Goal: Task Accomplishment & Management: Manage account settings

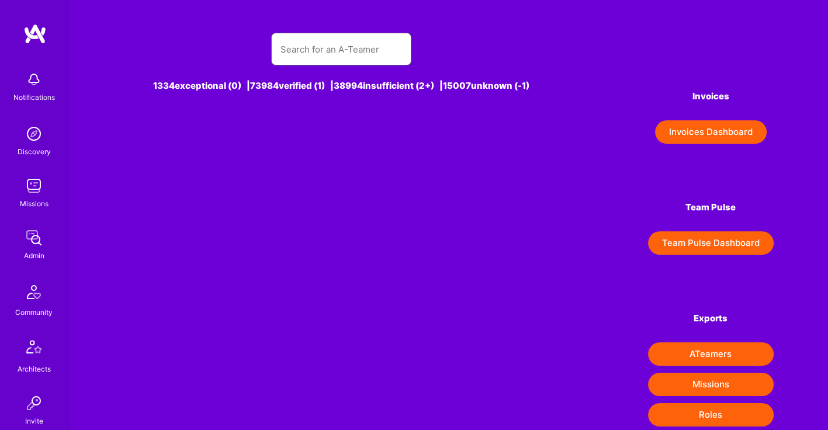
click at [324, 39] on input "text" at bounding box center [341, 49] width 122 height 30
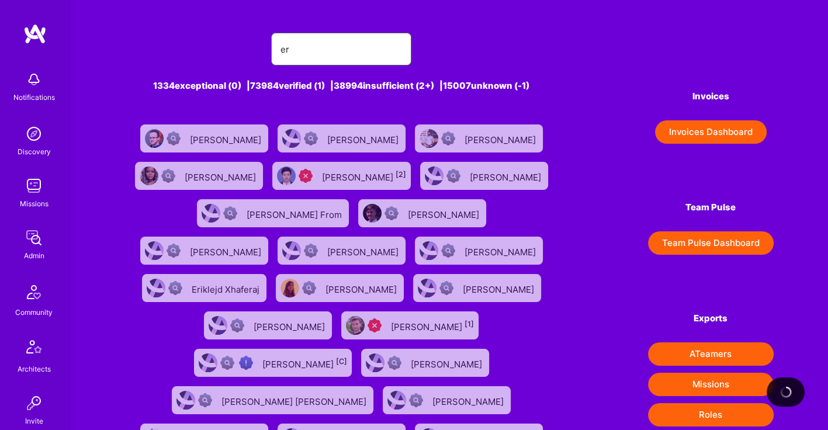
type input "e"
paste input "[PERSON_NAME]"
type input "[PERSON_NAME]"
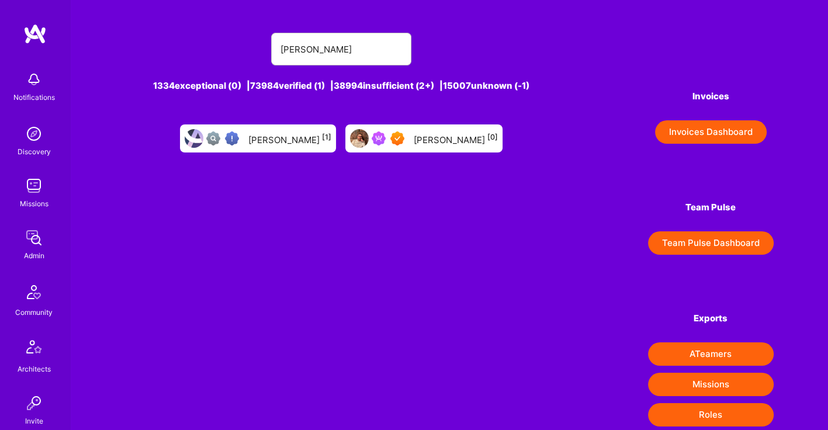
click at [432, 147] on div "[PERSON_NAME] [0]" at bounding box center [423, 138] width 157 height 28
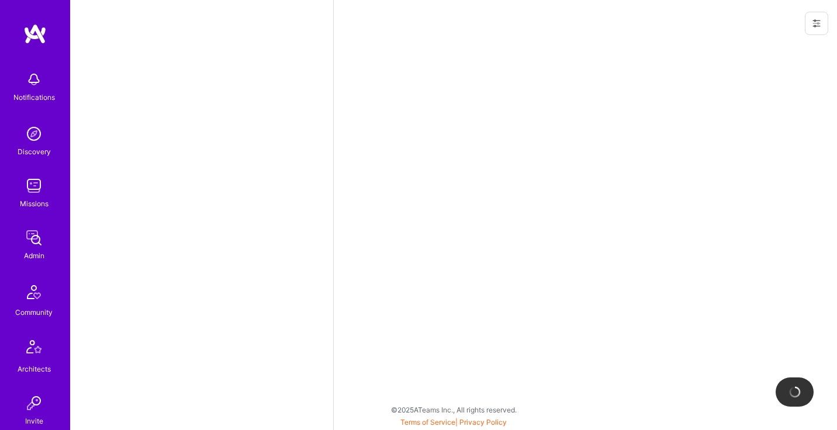
click at [818, 32] on button at bounding box center [815, 23] width 23 height 23
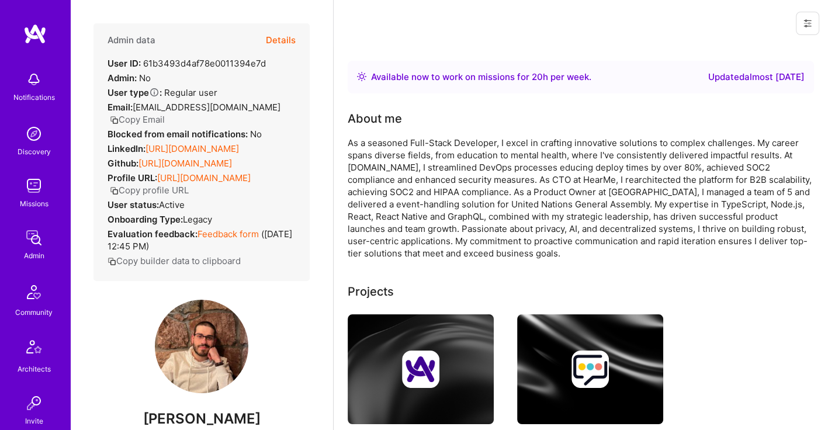
click at [764, 14] on div at bounding box center [581, 23] width 494 height 47
click at [800, 30] on button at bounding box center [807, 23] width 23 height 23
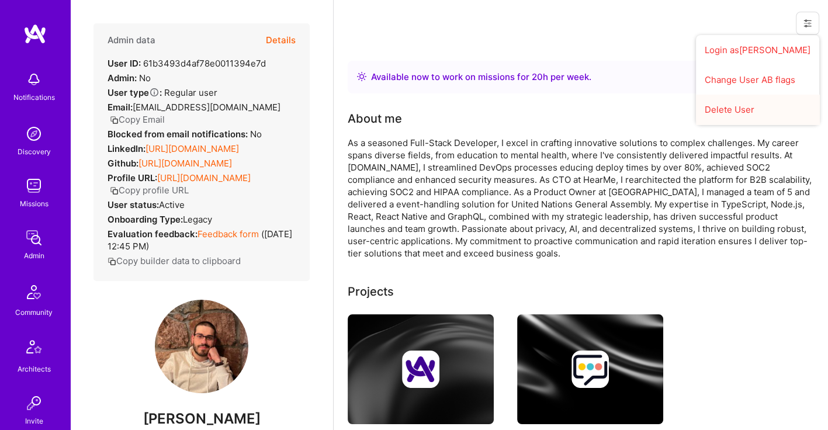
click at [765, 105] on button "Delete User" at bounding box center [757, 110] width 123 height 30
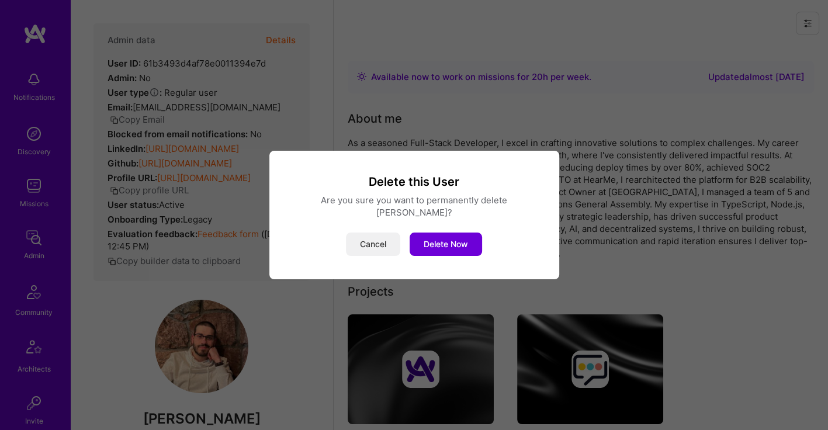
click at [371, 243] on button "Cancel" at bounding box center [373, 244] width 54 height 23
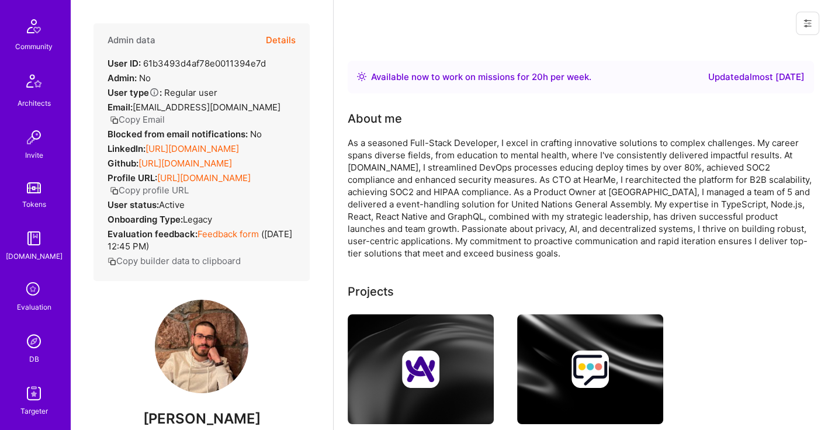
scroll to position [315, 0]
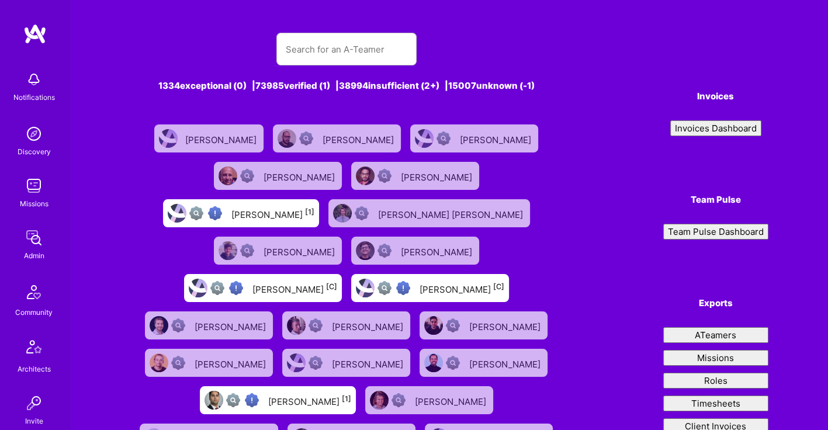
click at [328, 48] on input "text" at bounding box center [347, 49] width 122 height 30
type input "[PERSON_NAME]"
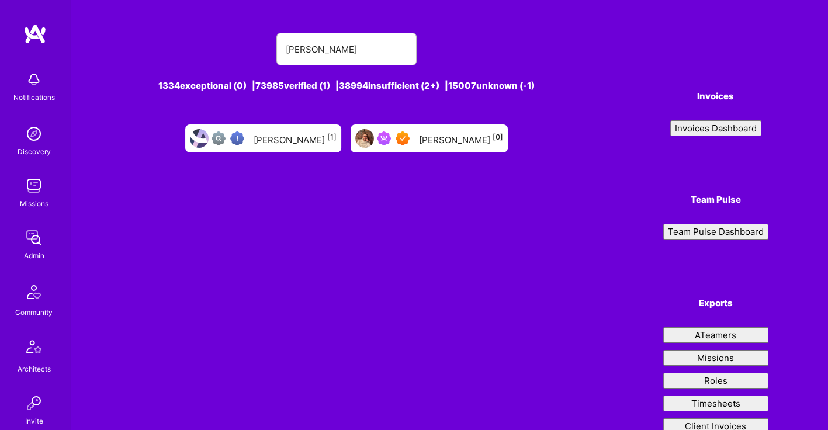
click at [421, 131] on div "[PERSON_NAME] [0]" at bounding box center [461, 138] width 84 height 15
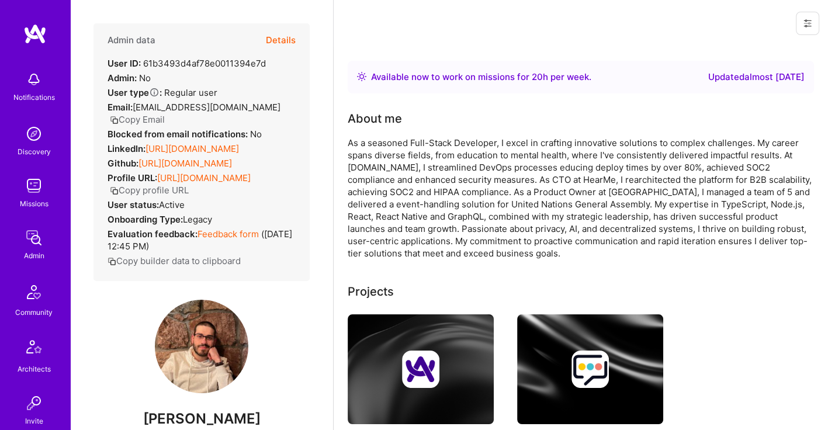
click at [823, 11] on div at bounding box center [805, 23] width 46 height 47
click at [813, 19] on button at bounding box center [807, 23] width 23 height 23
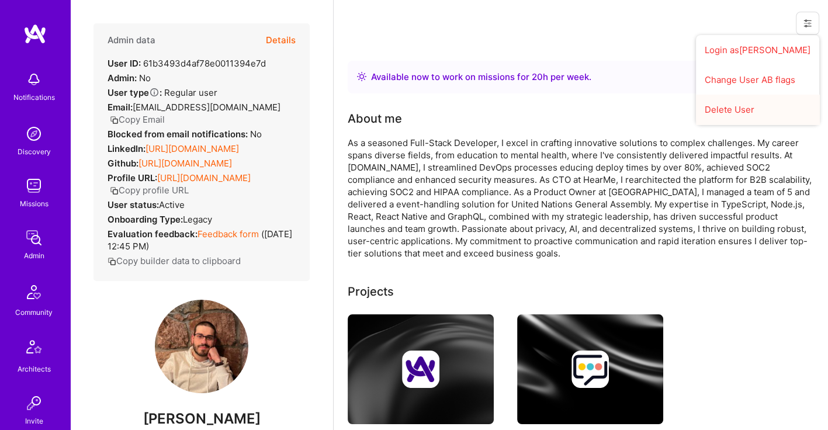
click at [755, 103] on button "Delete User" at bounding box center [757, 110] width 123 height 30
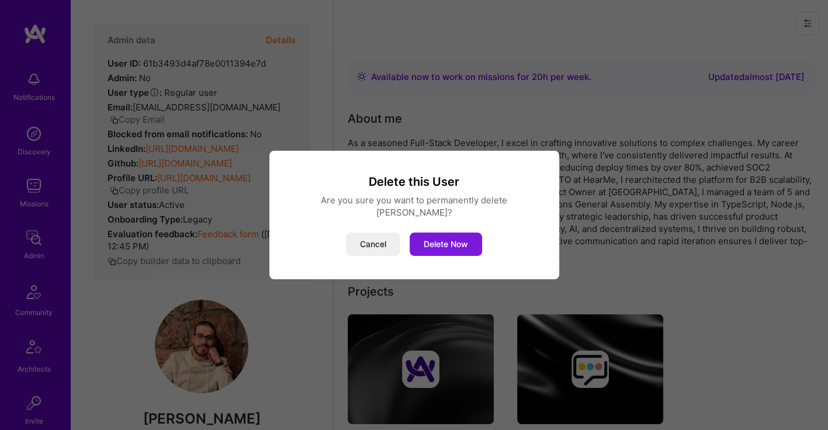
click at [470, 240] on button "Delete Now" at bounding box center [446, 244] width 72 height 23
